Goal: Task Accomplishment & Management: Manage account settings

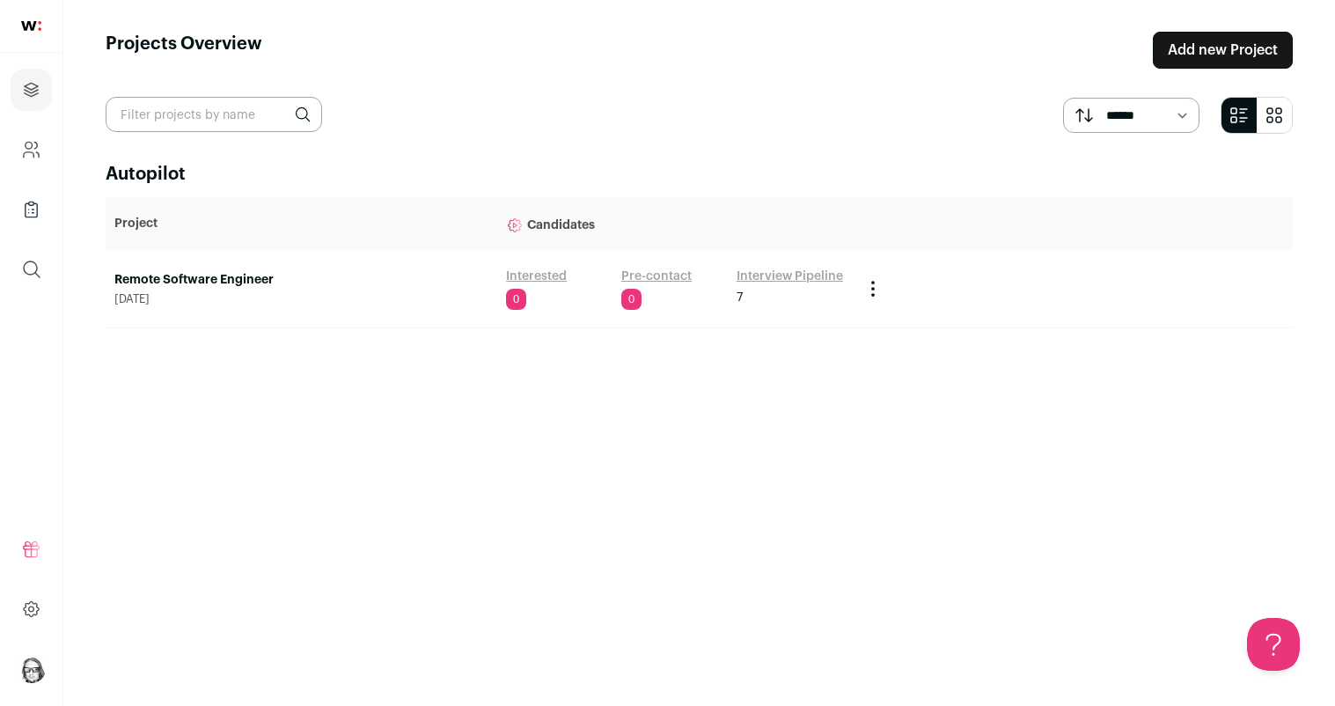
click at [760, 275] on link "Interview Pipeline" at bounding box center [790, 277] width 106 height 18
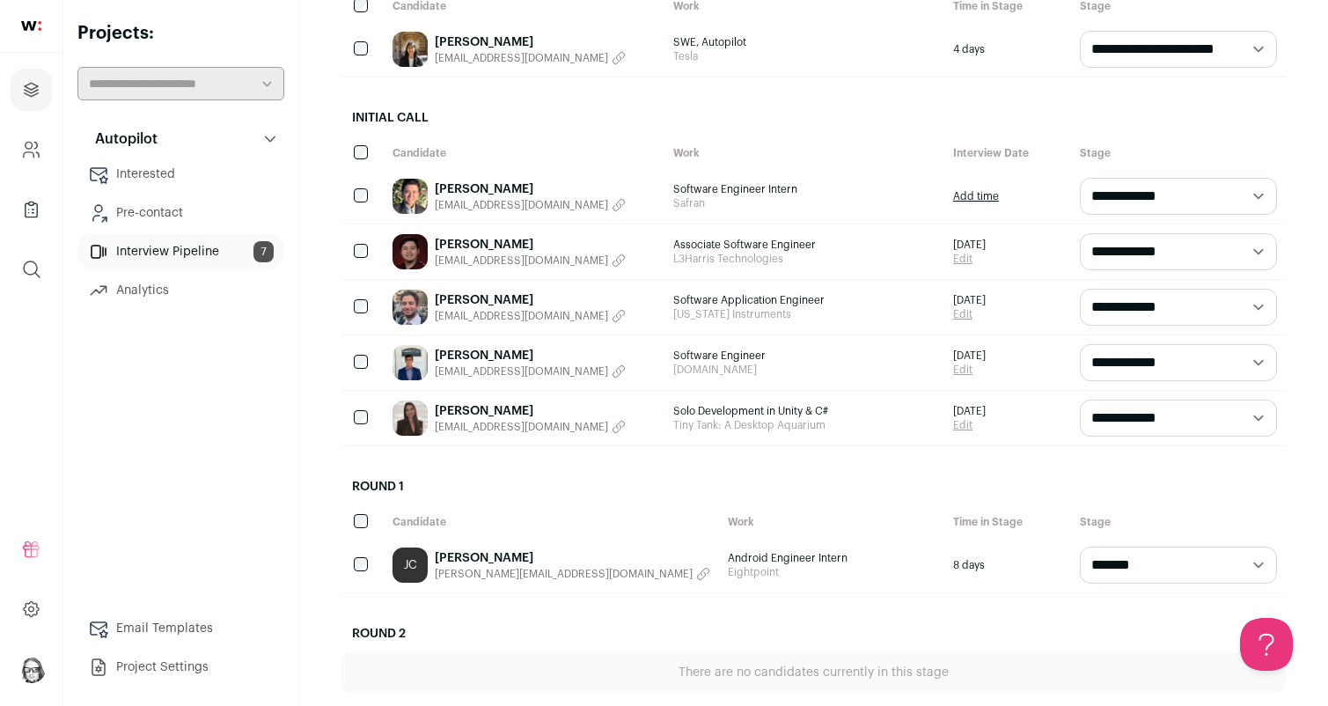
scroll to position [279, 0]
click at [597, 355] on div "[PERSON_NAME] [EMAIL_ADDRESS][DOMAIN_NAME]" at bounding box center [524, 362] width 281 height 55
click at [495, 367] on span "[EMAIL_ADDRESS][DOMAIN_NAME]" at bounding box center [521, 371] width 173 height 14
click at [495, 367] on button "Copied email!" at bounding box center [484, 371] width 99 height 14
click at [414, 367] on img at bounding box center [410, 362] width 35 height 35
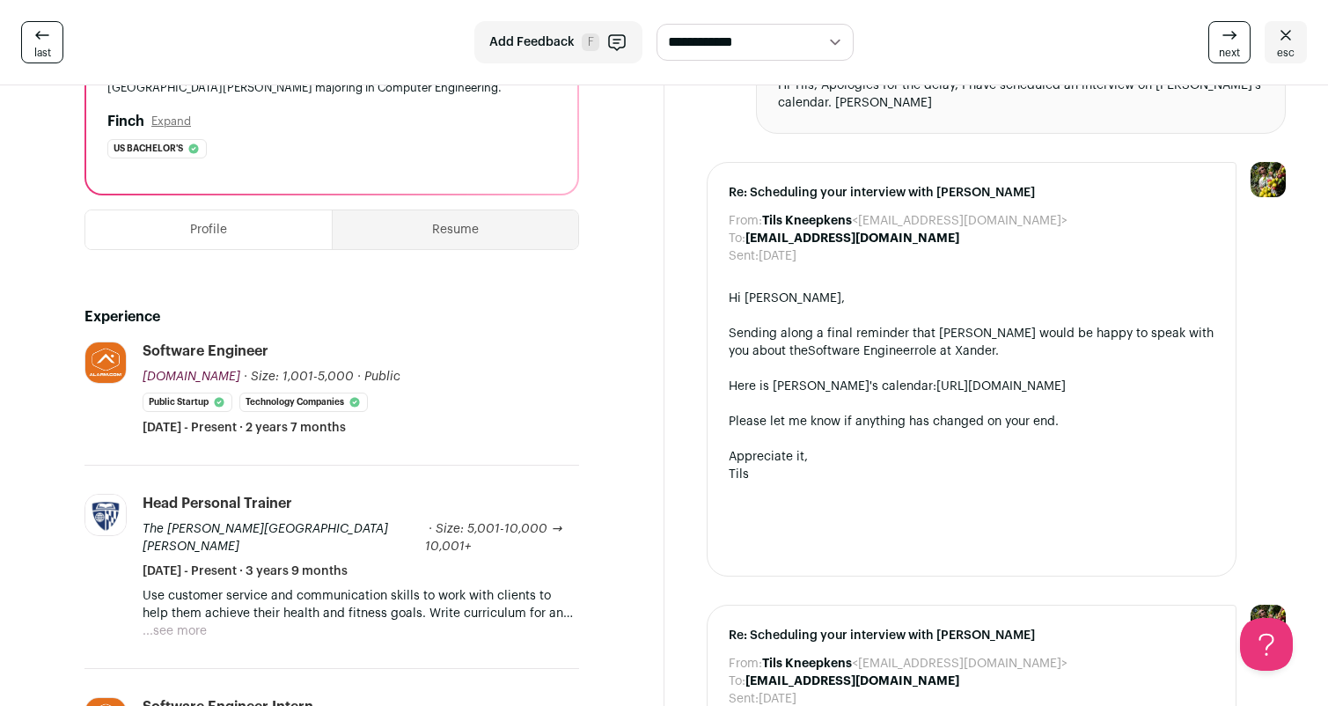
scroll to position [224, 0]
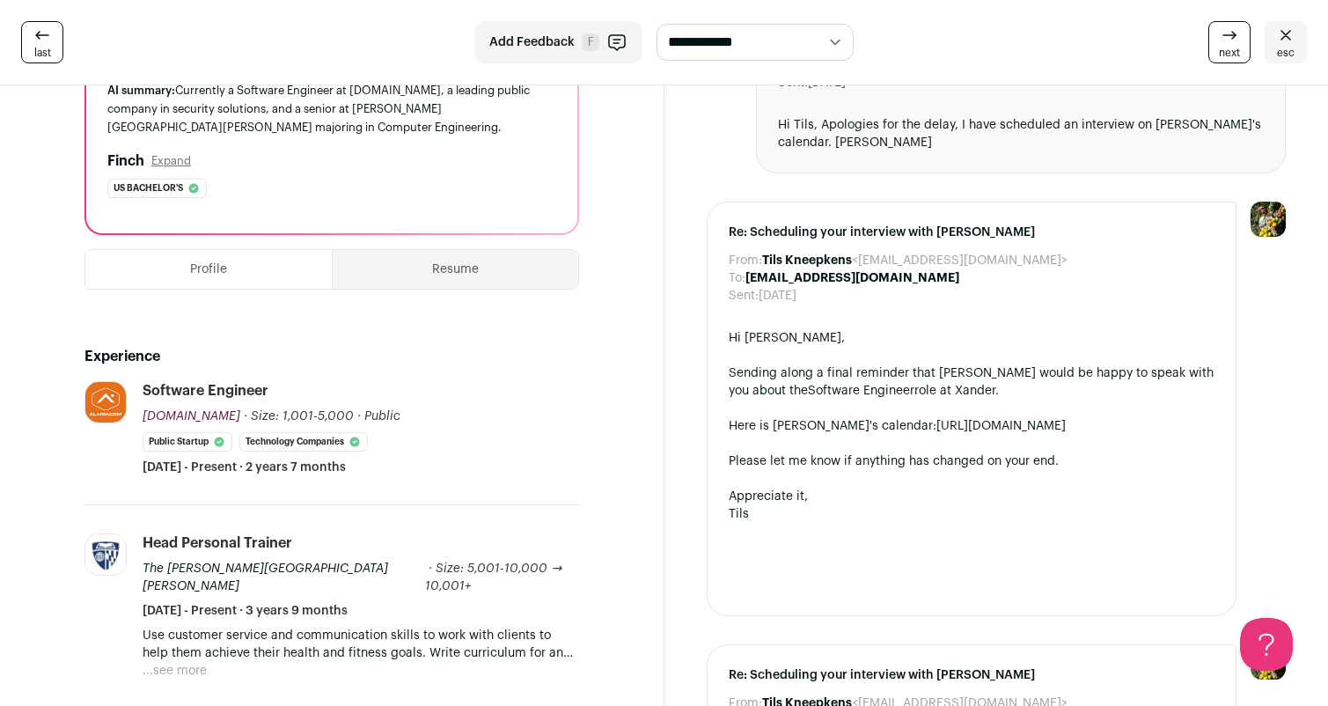
click at [1293, 43] on icon at bounding box center [1285, 35] width 21 height 21
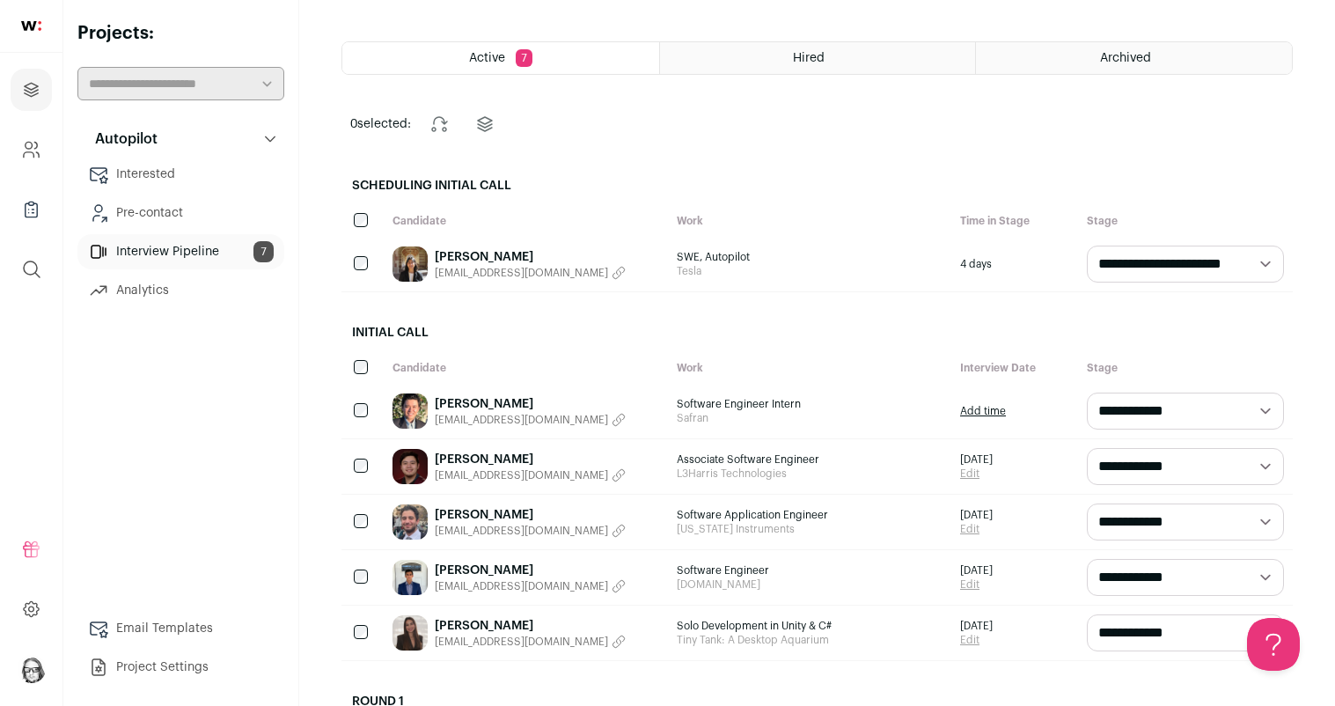
scroll to position [64, 0]
click at [452, 454] on link "[PERSON_NAME]" at bounding box center [530, 460] width 191 height 18
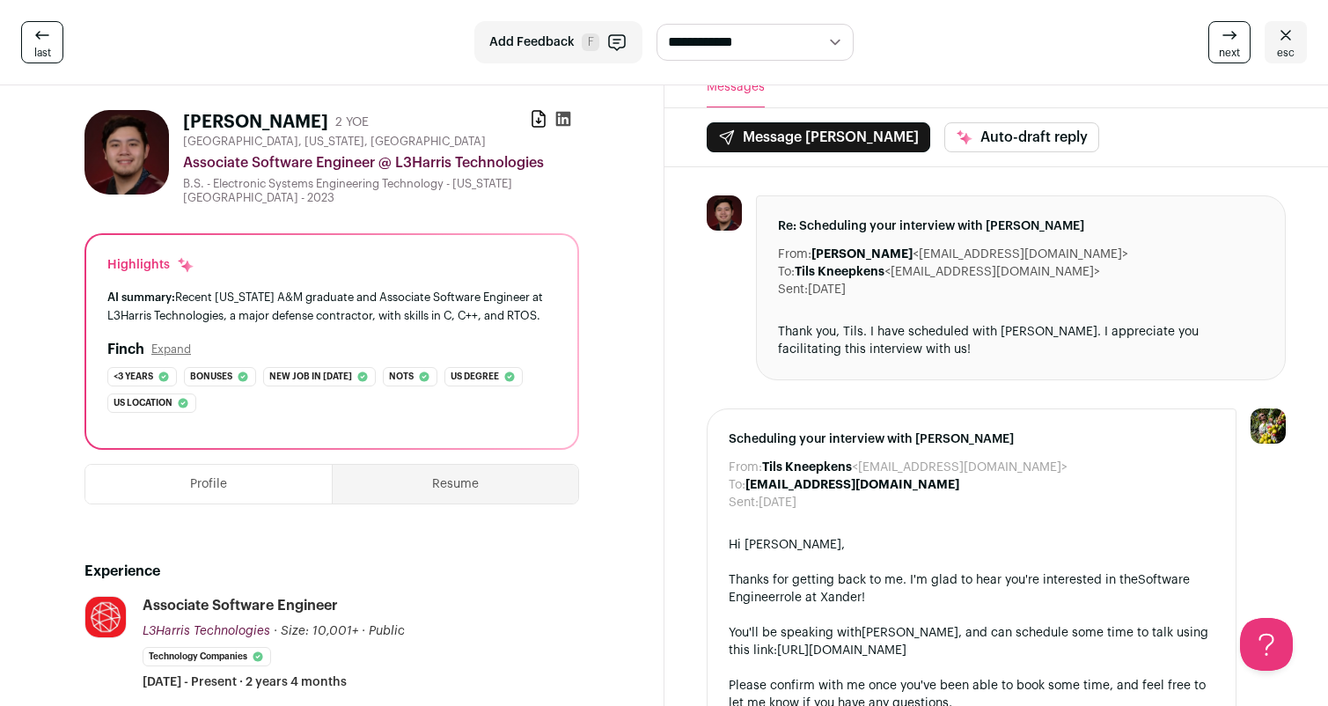
click at [474, 486] on button "Resume" at bounding box center [456, 484] width 246 height 39
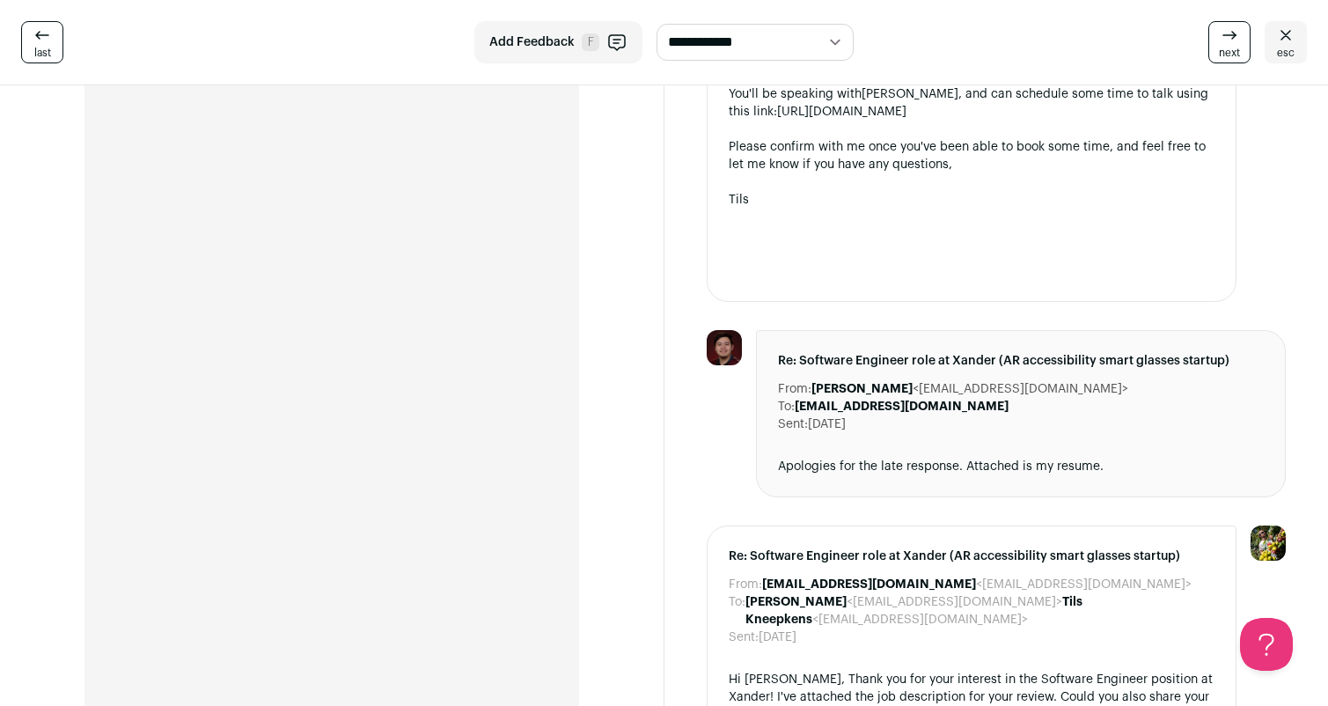
click at [615, 243] on div "[PERSON_NAME] 2 YOE Download resume [GEOGRAPHIC_DATA], [US_STATE], [GEOGRAPHIC_…" at bounding box center [331, 229] width 579 height 1345
